Goal: Transaction & Acquisition: Subscribe to service/newsletter

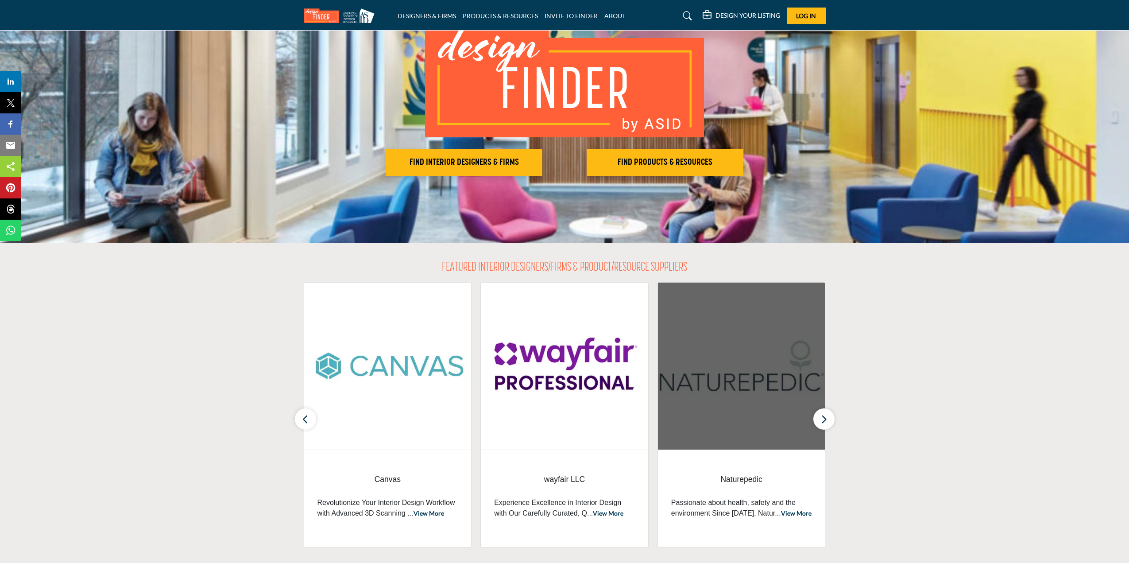
scroll to position [133, 0]
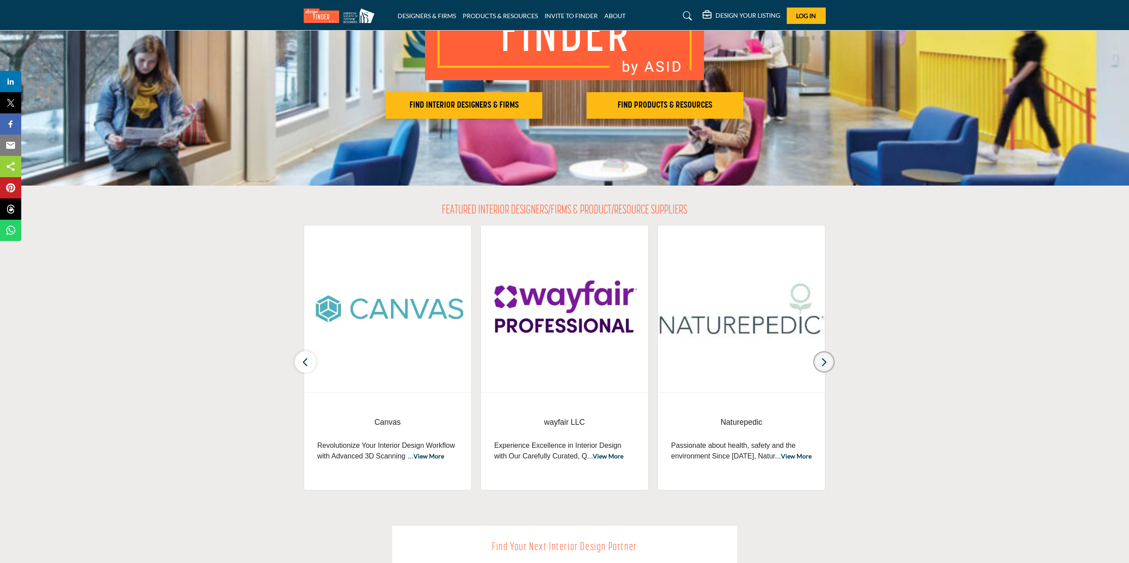
click at [828, 358] on button "button" at bounding box center [824, 361] width 21 height 21
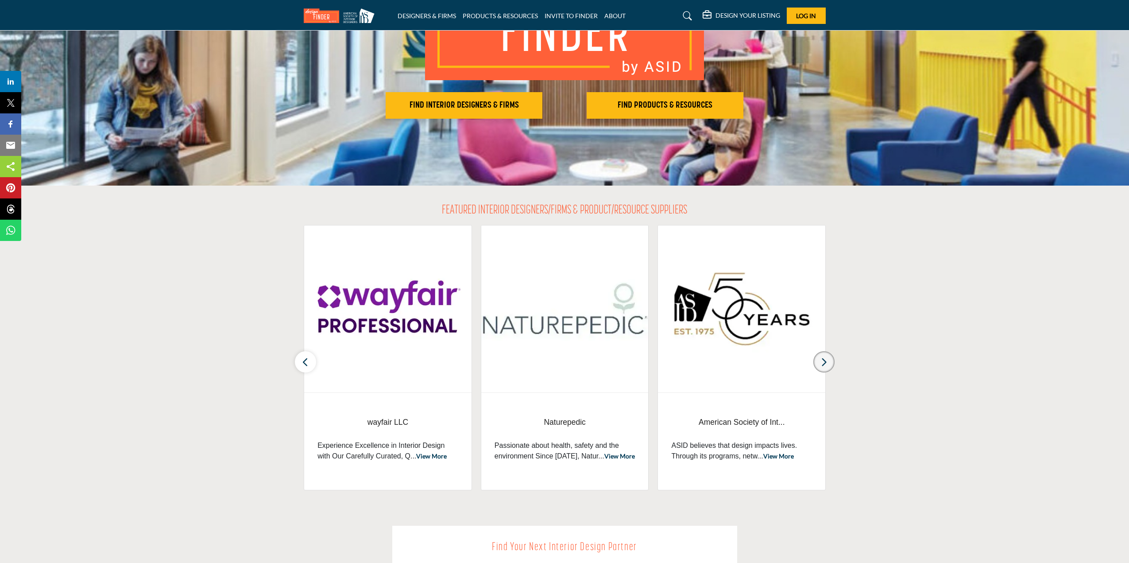
click at [827, 361] on icon "button" at bounding box center [824, 362] width 7 height 11
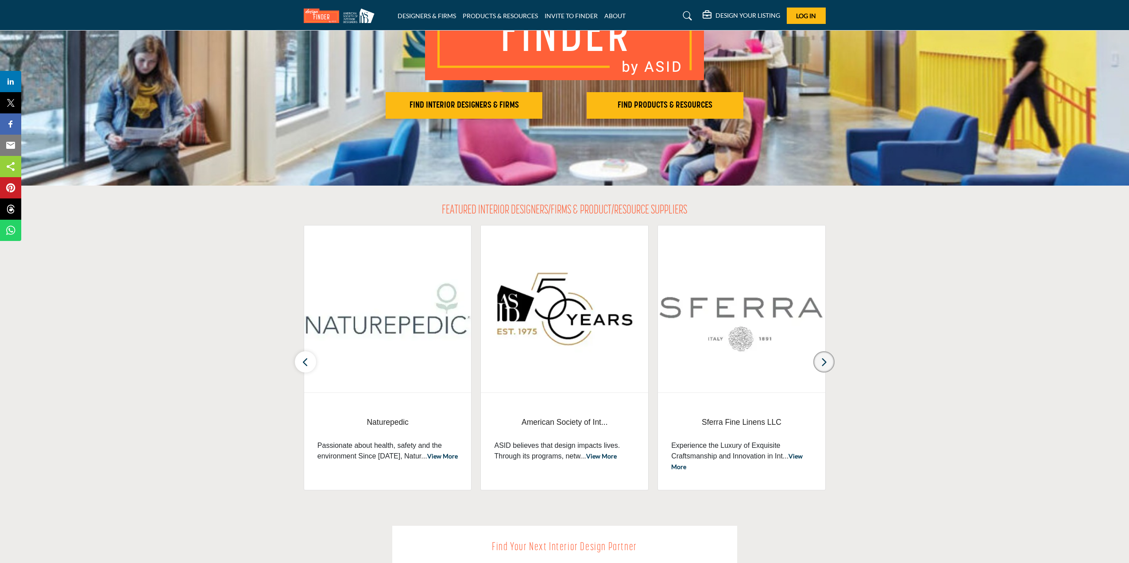
click at [827, 361] on icon "button" at bounding box center [824, 362] width 7 height 11
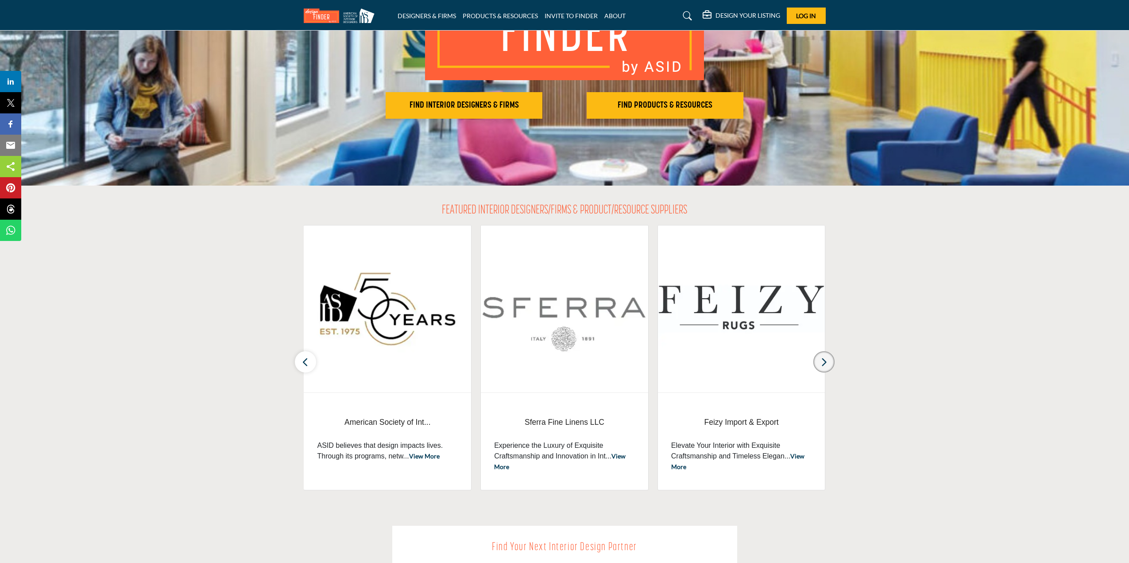
click at [828, 361] on button "button" at bounding box center [824, 361] width 21 height 21
click at [827, 361] on icon "button" at bounding box center [824, 362] width 7 height 11
click at [826, 361] on icon "button" at bounding box center [824, 362] width 7 height 11
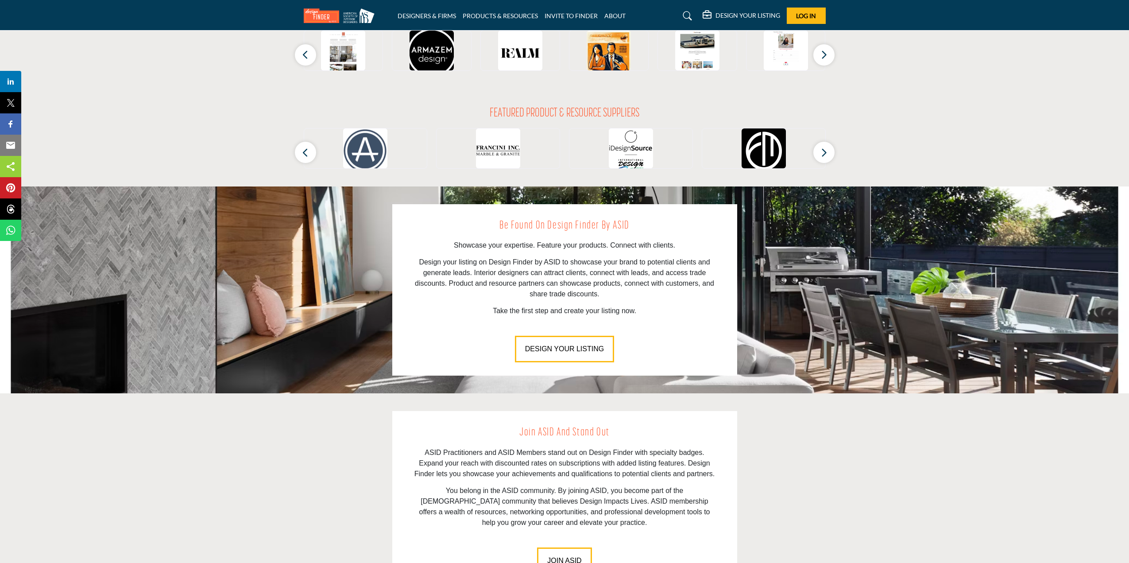
scroll to position [871, 0]
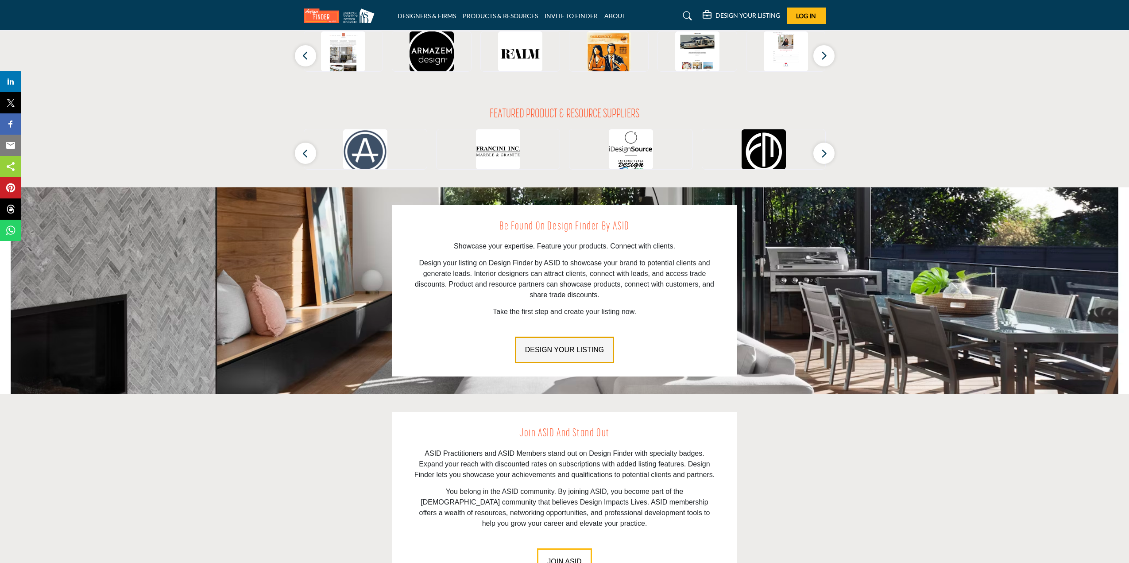
click at [577, 357] on button "DESIGN YOUR LISTING" at bounding box center [564, 350] width 99 height 27
